Goal: Transaction & Acquisition: Purchase product/service

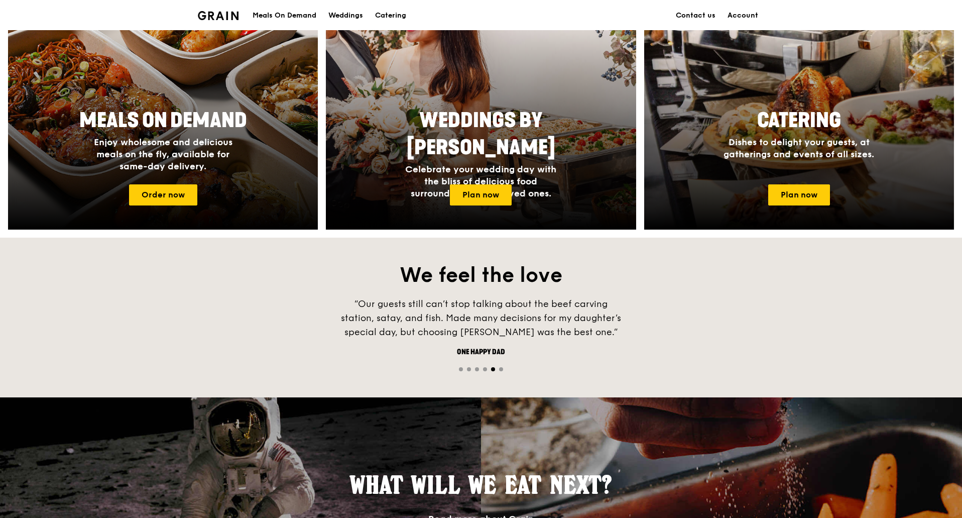
scroll to position [452, 0]
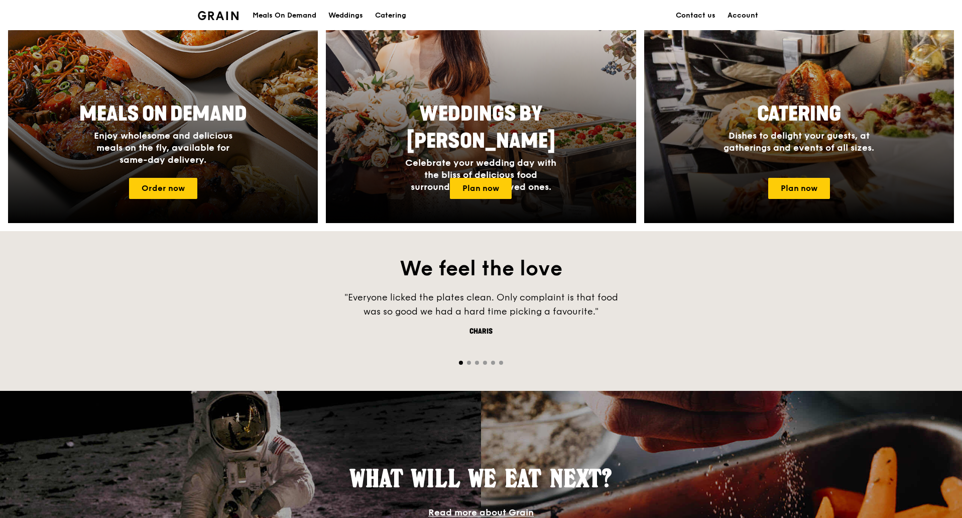
click at [690, 302] on div ""Everyone licked the plates clean. Only complaint is that food was so good we h…" at bounding box center [481, 321] width 962 height 62
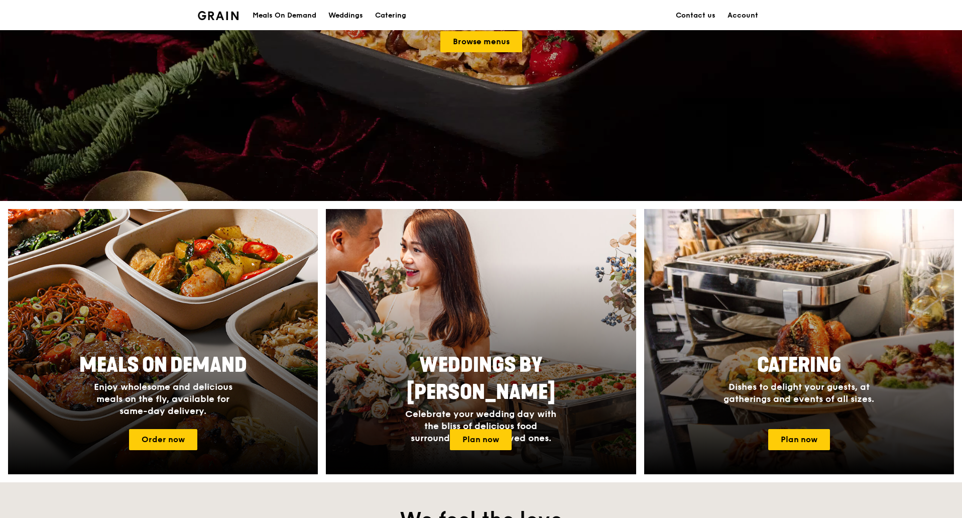
scroll to position [0, 0]
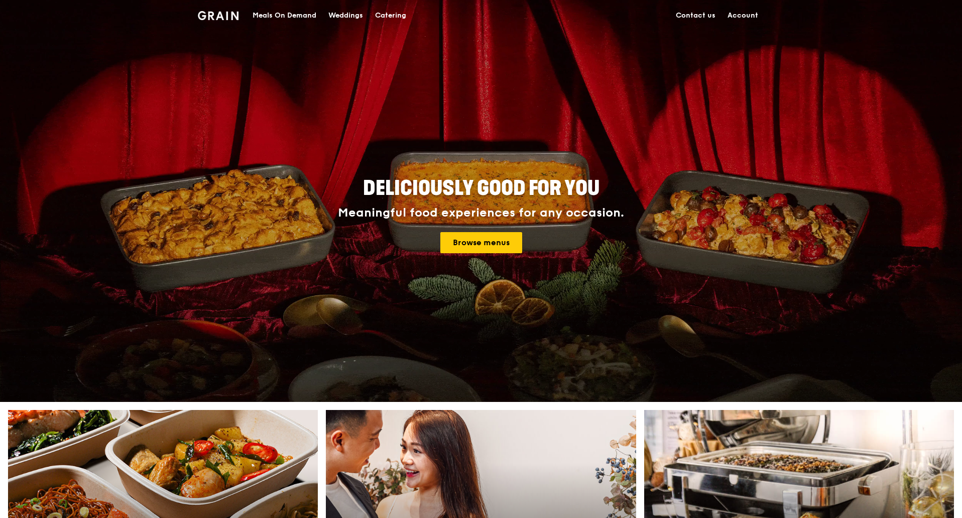
click at [269, 16] on div "Meals On Demand" at bounding box center [285, 16] width 64 height 30
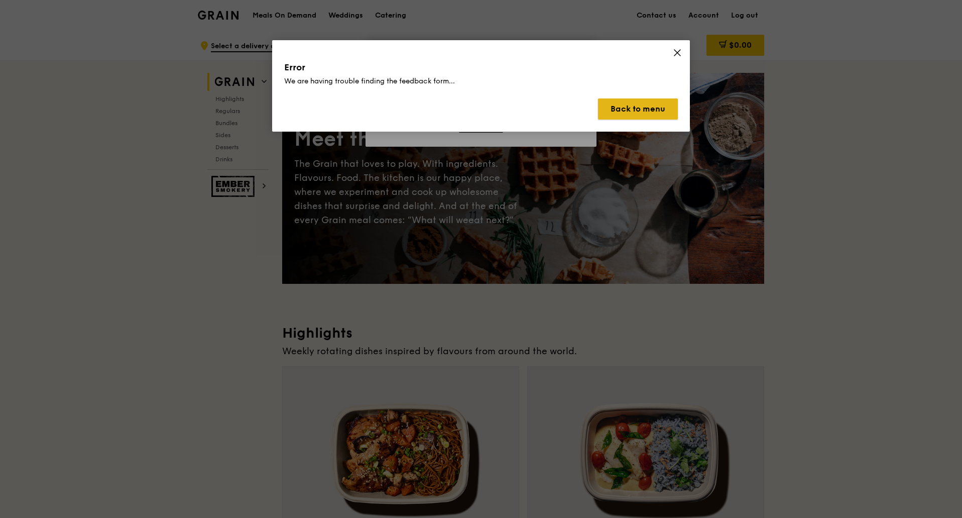
click at [654, 107] on button "Back to menu" at bounding box center [638, 108] width 80 height 21
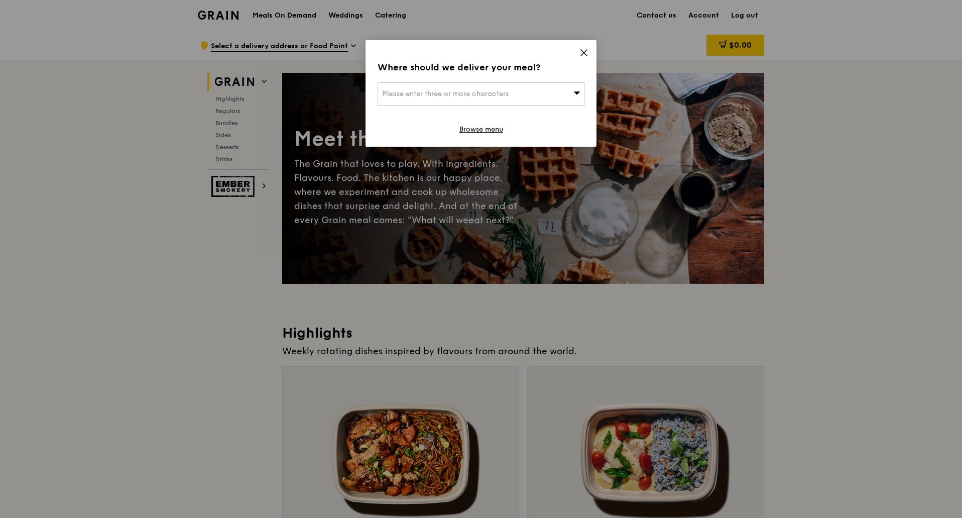
click at [532, 96] on div "Please enter three or more characters" at bounding box center [481, 93] width 207 height 23
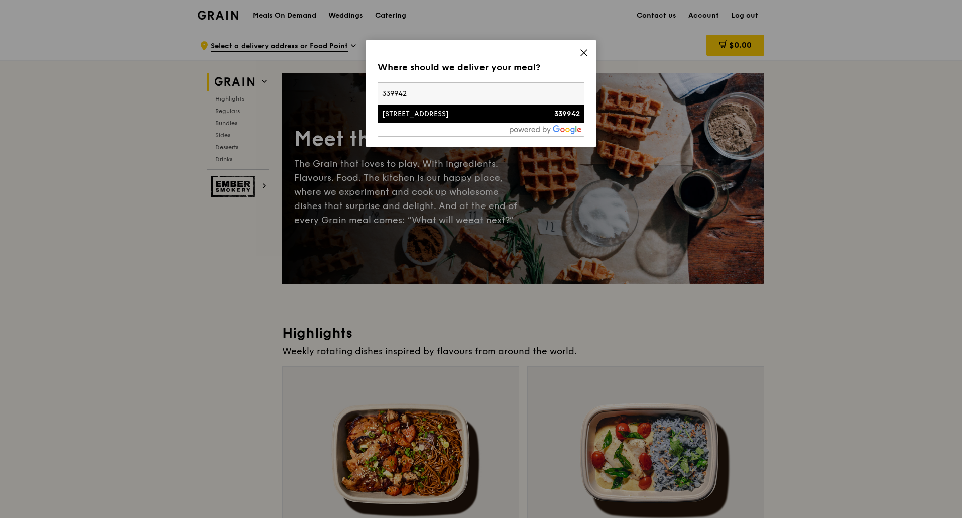
type input "339942"
click at [467, 117] on div "[STREET_ADDRESS]" at bounding box center [456, 114] width 149 height 10
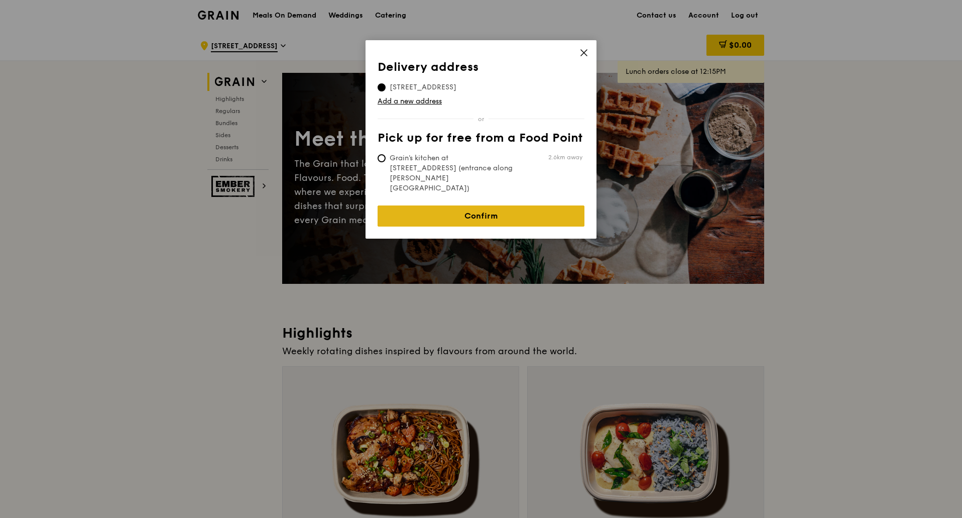
click at [422, 205] on link "Confirm" at bounding box center [481, 215] width 207 height 21
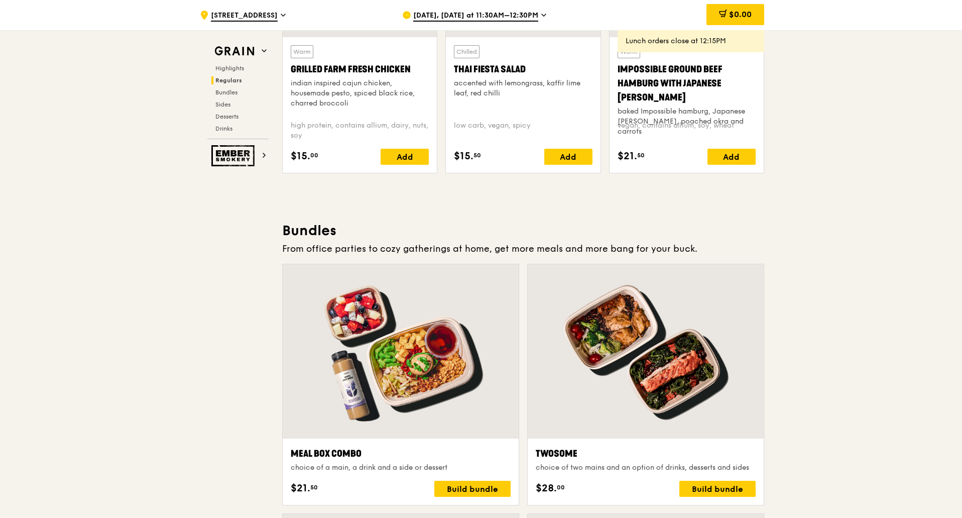
scroll to position [1452, 0]
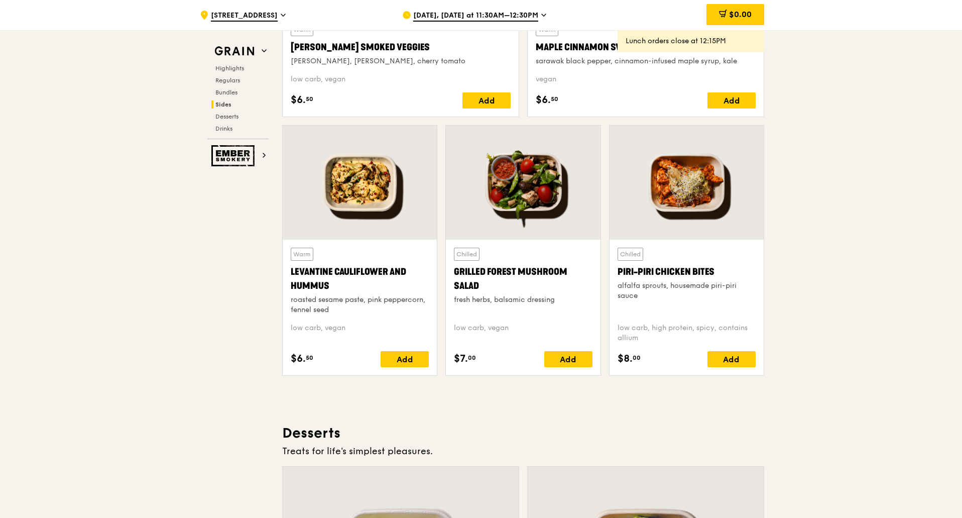
scroll to position [2808, 0]
